Goal: Navigation & Orientation: Find specific page/section

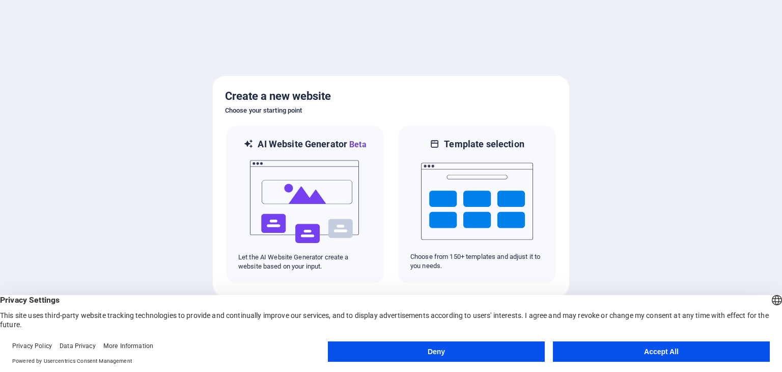
click at [700, 192] on div at bounding box center [391, 186] width 782 height 372
click at [613, 356] on button "Accept All" at bounding box center [661, 351] width 217 height 20
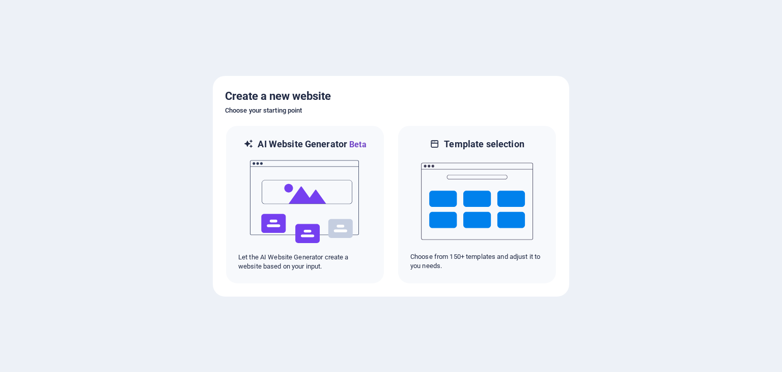
click at [624, 145] on div at bounding box center [391, 186] width 782 height 372
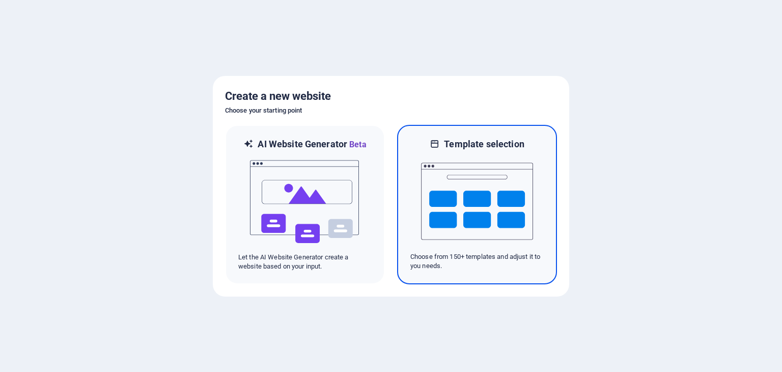
click at [475, 186] on img at bounding box center [477, 201] width 112 height 102
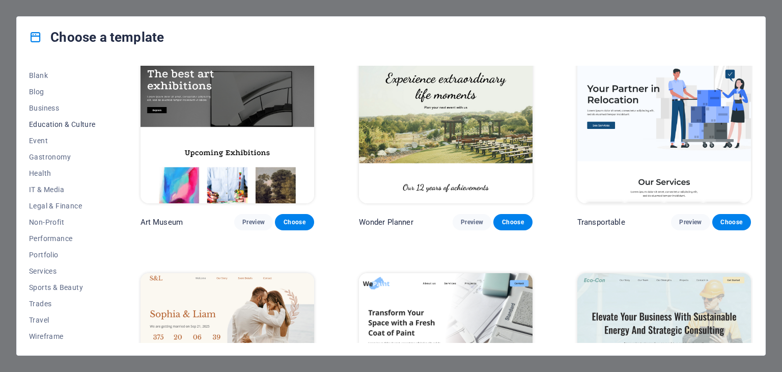
scroll to position [130, 0]
click at [57, 201] on span "Legal & Finance" at bounding box center [62, 204] width 67 height 8
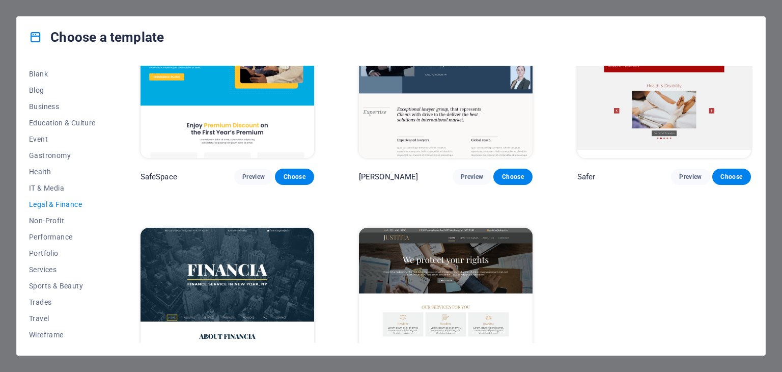
scroll to position [140, 0]
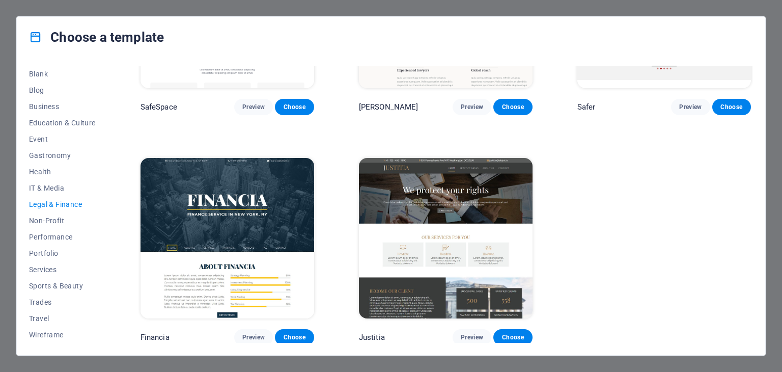
click at [498, 232] on img at bounding box center [446, 238] width 174 height 160
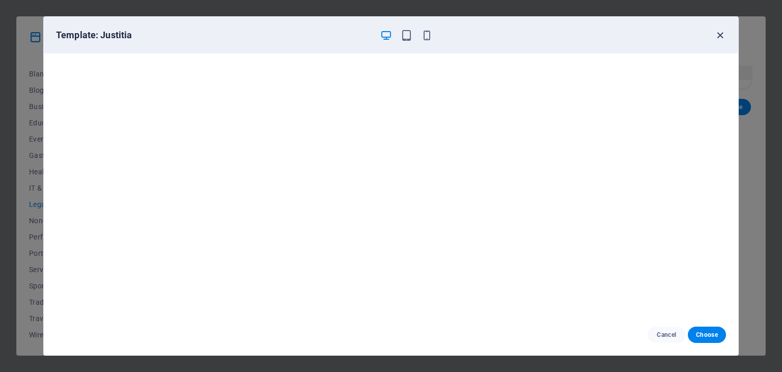
click at [720, 33] on icon "button" at bounding box center [721, 36] width 12 height 12
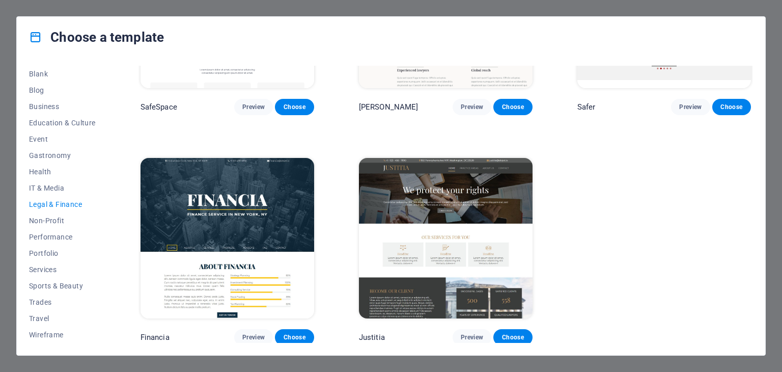
click at [778, 263] on div "Choose a template All Templates My Templates New Trending Landingpage Multipage…" at bounding box center [391, 186] width 782 height 372
click at [511, 194] on img at bounding box center [446, 238] width 174 height 160
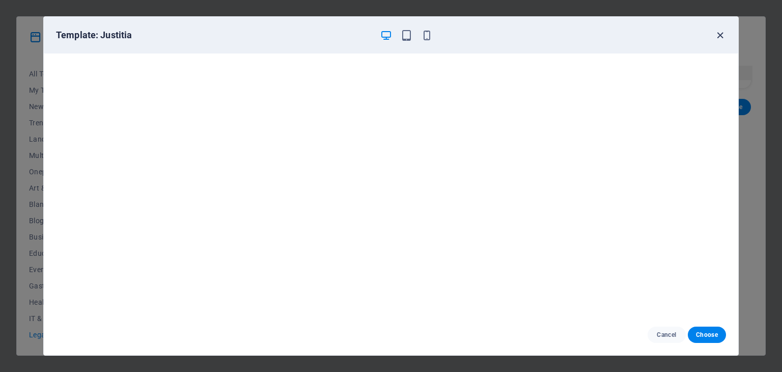
click at [719, 34] on icon "button" at bounding box center [721, 36] width 12 height 12
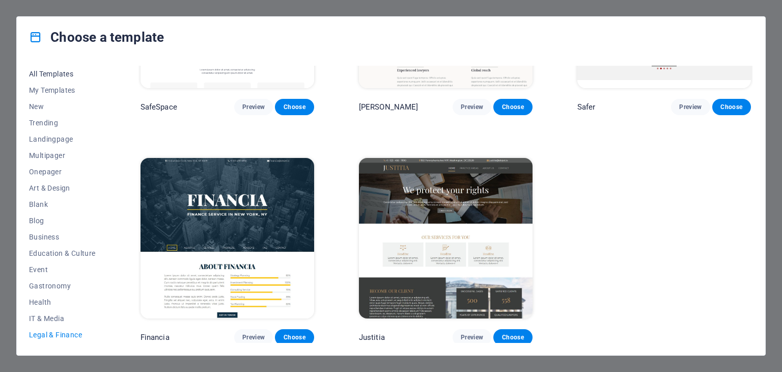
click at [48, 76] on span "All Templates" at bounding box center [62, 74] width 67 height 8
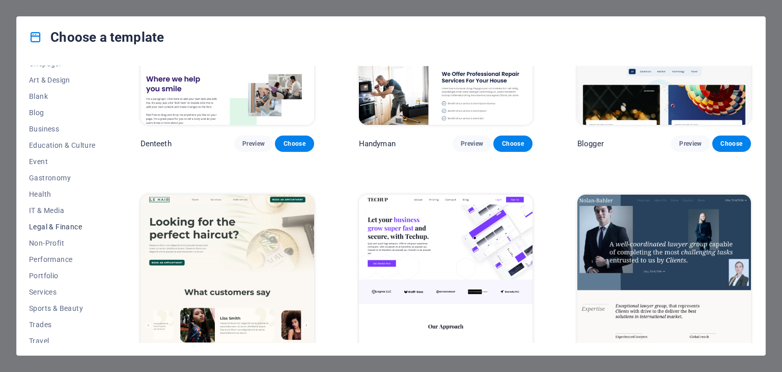
scroll to position [130, 0]
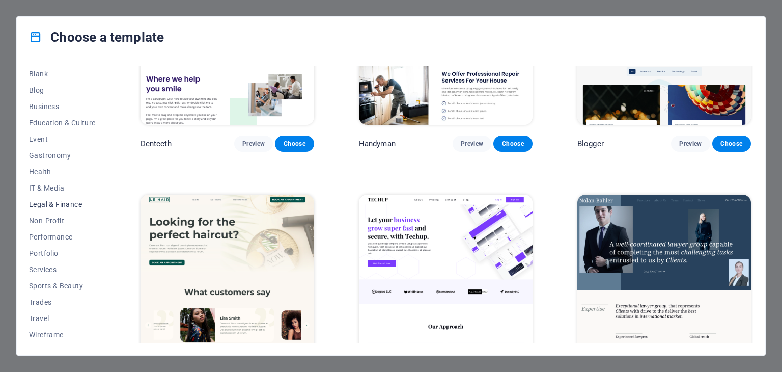
click at [61, 206] on span "Legal & Finance" at bounding box center [62, 204] width 67 height 8
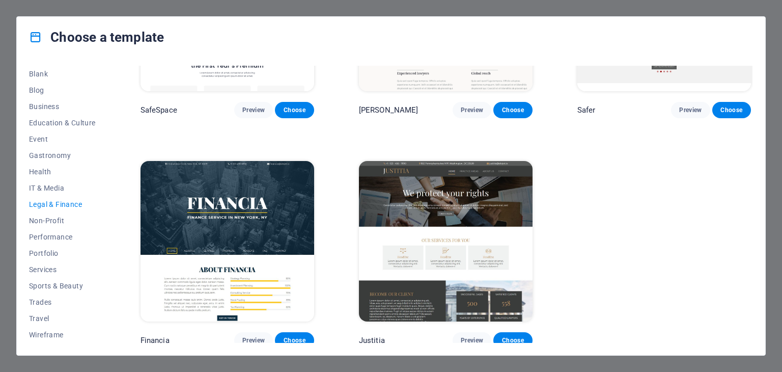
scroll to position [140, 0]
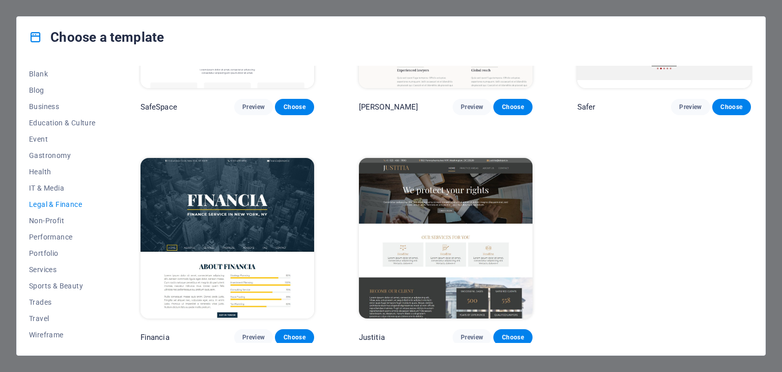
click at [485, 257] on img at bounding box center [446, 238] width 174 height 160
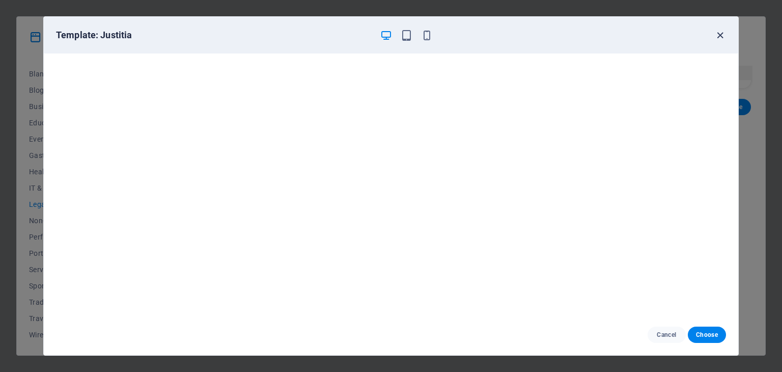
click at [721, 34] on icon "button" at bounding box center [721, 36] width 12 height 12
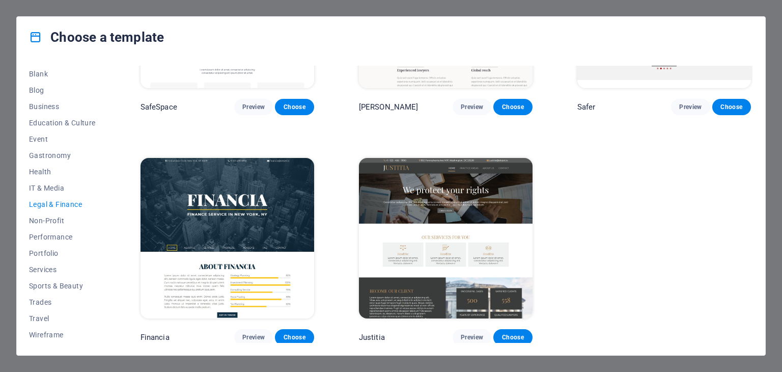
click at [8, 14] on div "Choose a template All Templates My Templates New Trending Landingpage Multipage…" at bounding box center [391, 186] width 782 height 372
